Goal: Ask a question

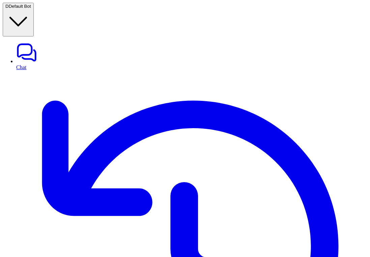
click at [37, 71] on link "History" at bounding box center [191, 250] width 351 height 358
